Goal: Navigation & Orientation: Find specific page/section

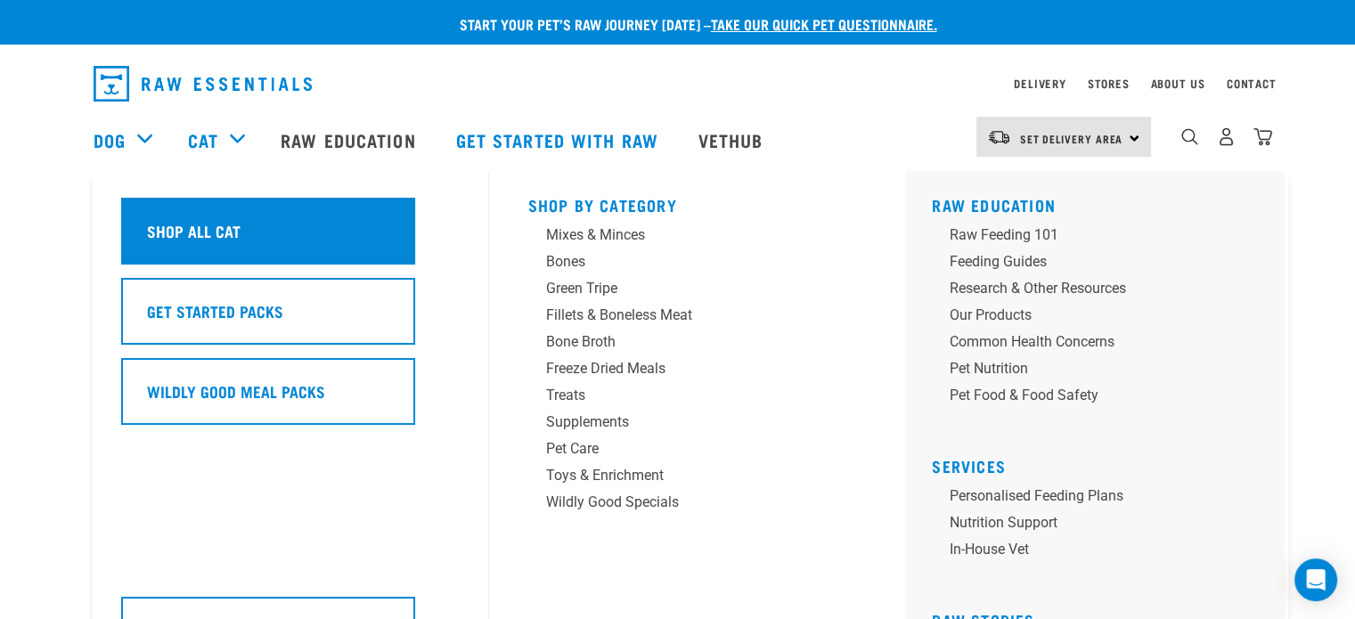
click at [203, 226] on h5 "Shop All Cat" at bounding box center [194, 230] width 94 height 23
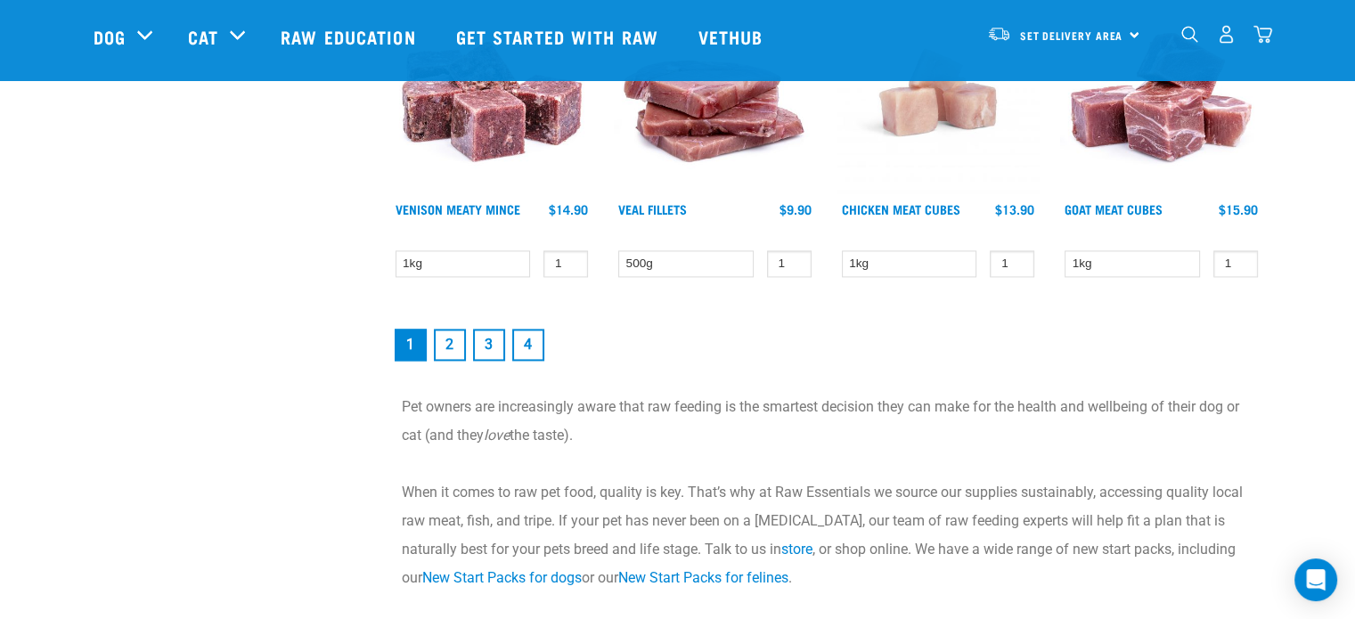
scroll to position [2566, 0]
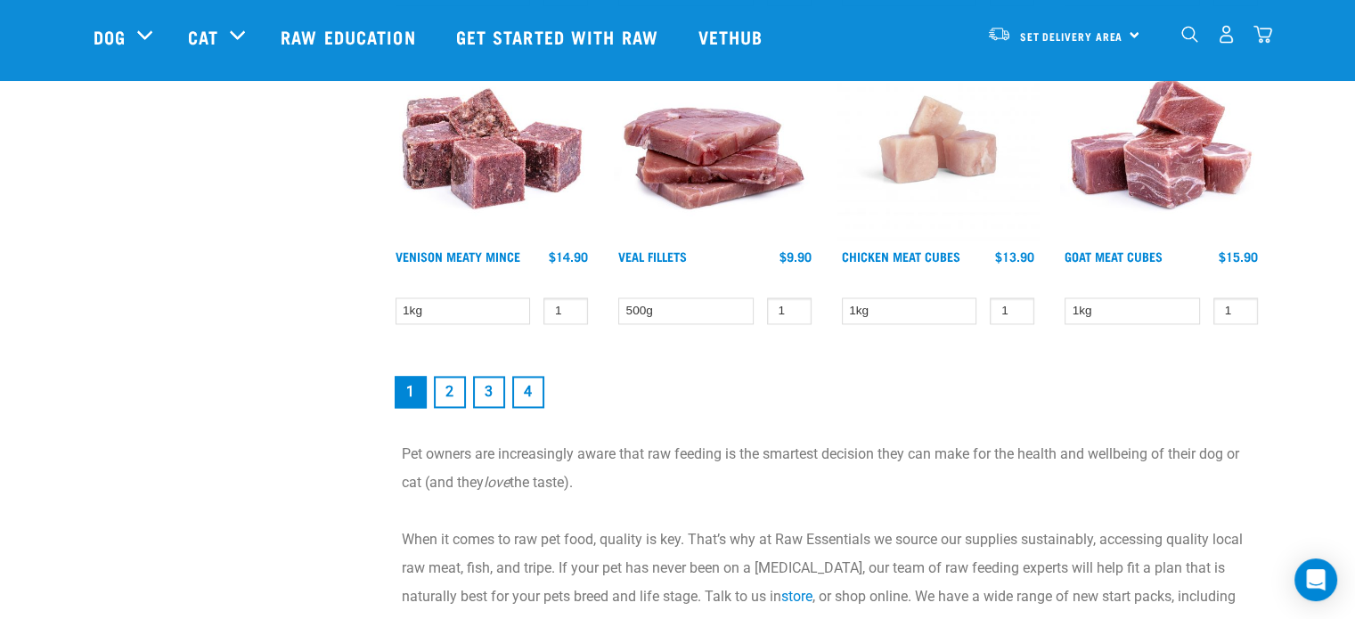
click at [445, 380] on link "2" at bounding box center [450, 392] width 32 height 32
